Goal: Task Accomplishment & Management: Manage account settings

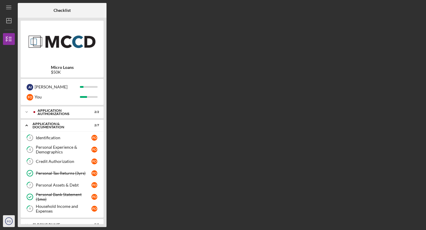
click at [9, 218] on icon "FO" at bounding box center [9, 221] width 12 height 15
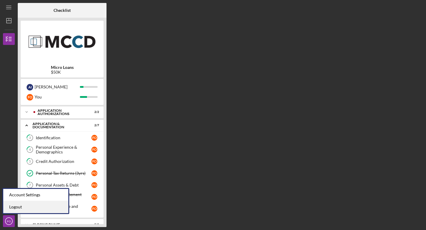
click at [19, 207] on link "Logout" at bounding box center [35, 207] width 65 height 12
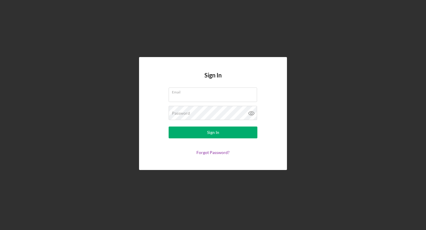
type input "S"
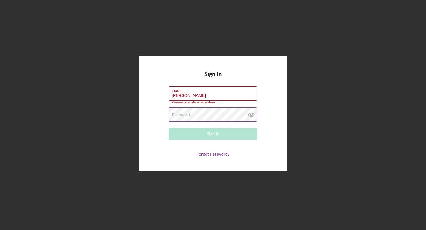
click at [188, 115] on label "Password" at bounding box center [181, 114] width 18 height 5
click at [204, 97] on input "[PERSON_NAME]" at bounding box center [213, 93] width 88 height 14
type input "A"
type input "[EMAIL_ADDRESS][DOMAIN_NAME]"
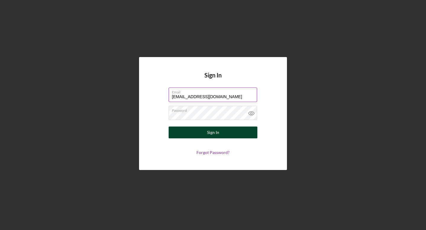
click at [223, 131] on button "Sign In" at bounding box center [213, 133] width 89 height 12
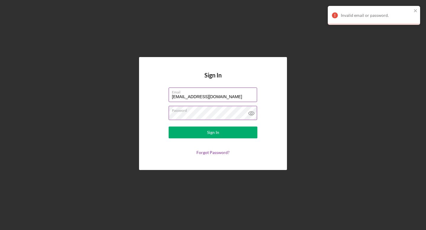
click at [250, 113] on icon at bounding box center [251, 113] width 15 height 15
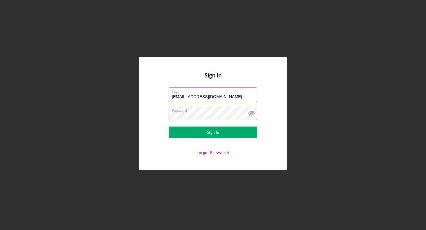
click at [169, 127] on button "Sign In" at bounding box center [213, 133] width 89 height 12
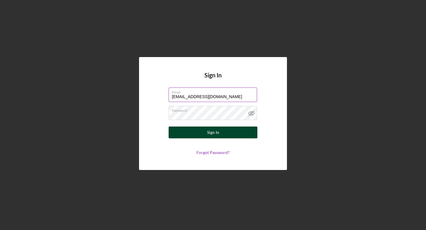
click at [230, 133] on button "Sign In" at bounding box center [213, 133] width 89 height 12
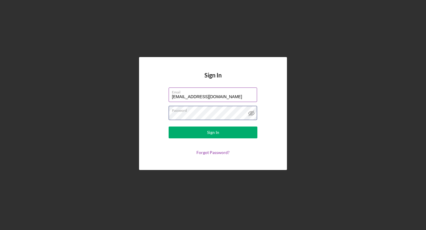
click at [142, 112] on div "Sign In Email [EMAIL_ADDRESS][DOMAIN_NAME] Password Sign In Forgot Password?" at bounding box center [213, 113] width 148 height 113
